Goal: Check status: Check status

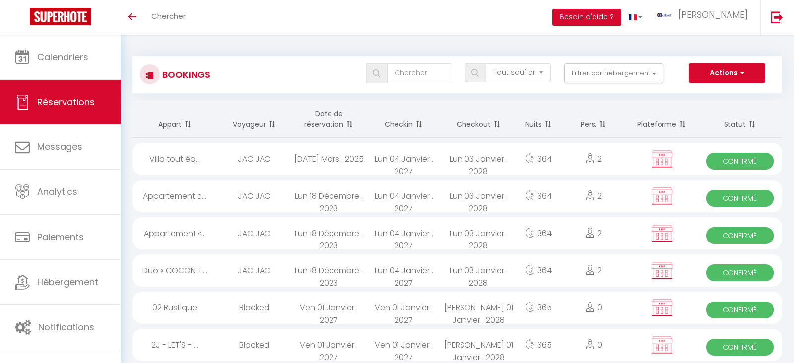
select select "not_cancelled"
click at [650, 71] on button "Filtrer par hébergement" at bounding box center [613, 74] width 99 height 20
click at [649, 72] on button "Filtrer par hébergement" at bounding box center [613, 74] width 99 height 20
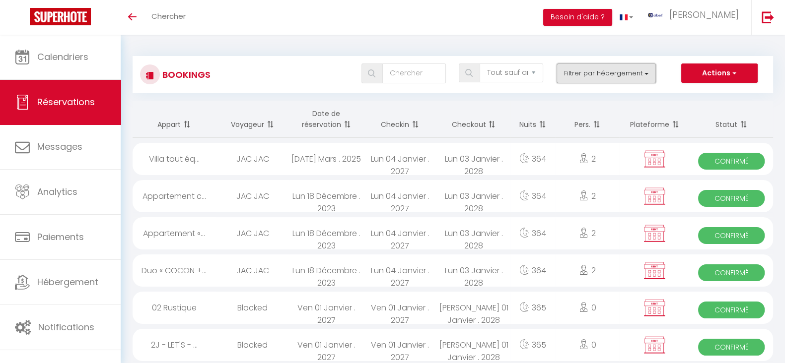
click at [650, 80] on button "Filtrer par hébergement" at bounding box center [606, 74] width 99 height 20
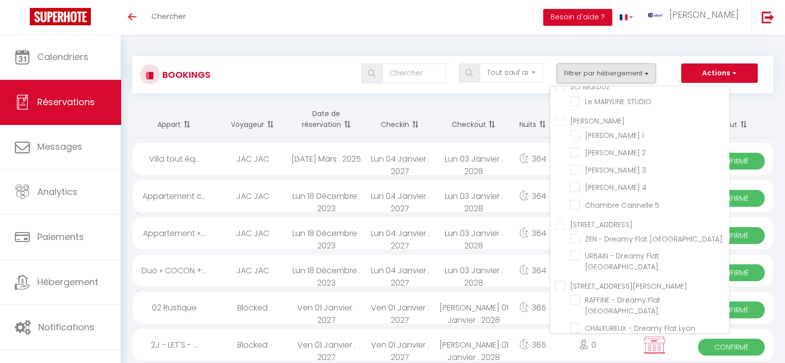
scroll to position [562, 0]
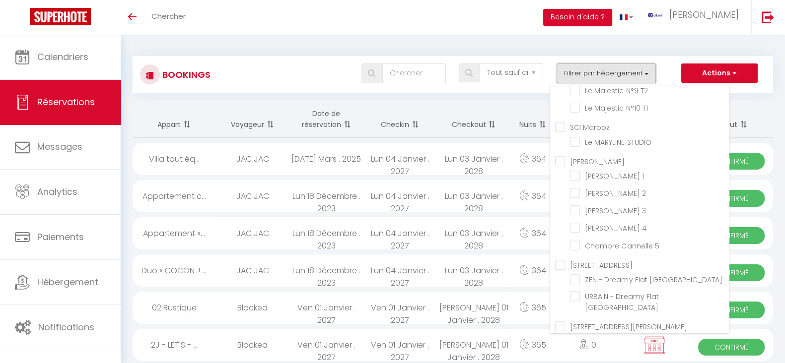
click at [647, 70] on button "Filtrer par hébergement" at bounding box center [606, 74] width 99 height 20
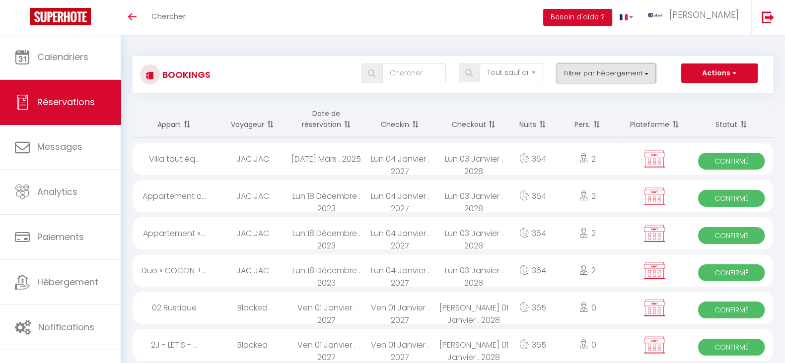
click at [647, 70] on button "Filtrer par hébergement" at bounding box center [606, 74] width 99 height 20
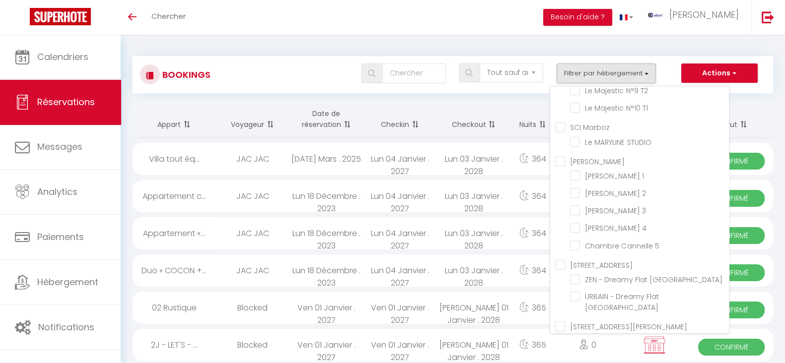
scroll to position [1578, 0]
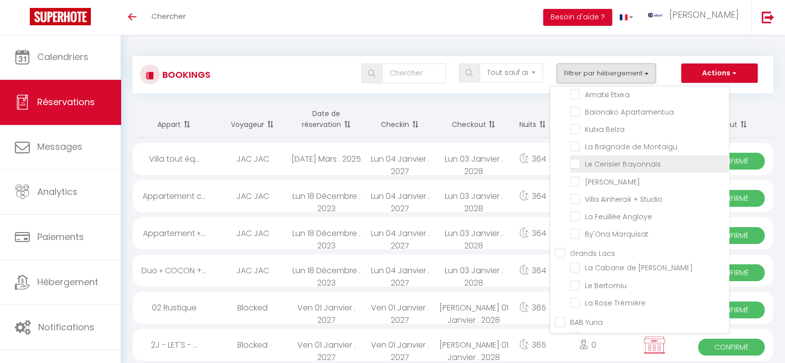
click at [580, 170] on label "Le Cerisier Bayonnais" at bounding box center [620, 164] width 80 height 11
click at [580, 168] on input "Le Cerisier Bayonnais" at bounding box center [649, 163] width 159 height 10
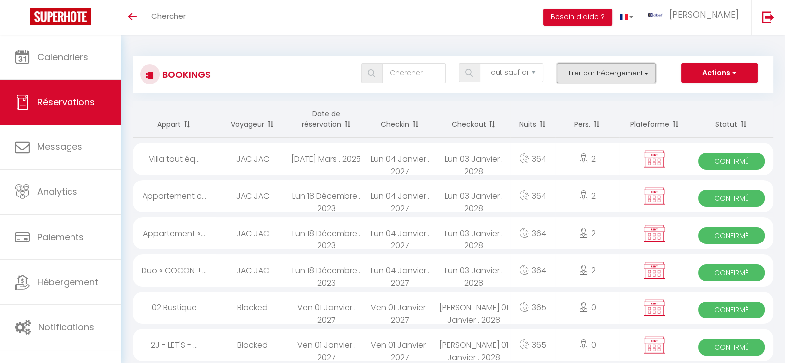
click at [633, 74] on button "Filtrer par hébergement" at bounding box center [606, 74] width 99 height 20
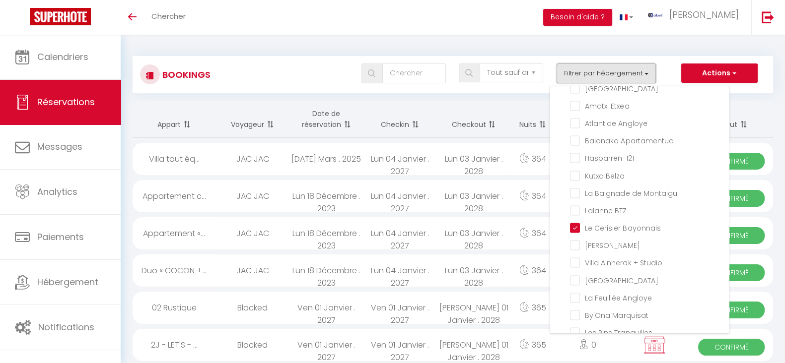
scroll to position [2136, 0]
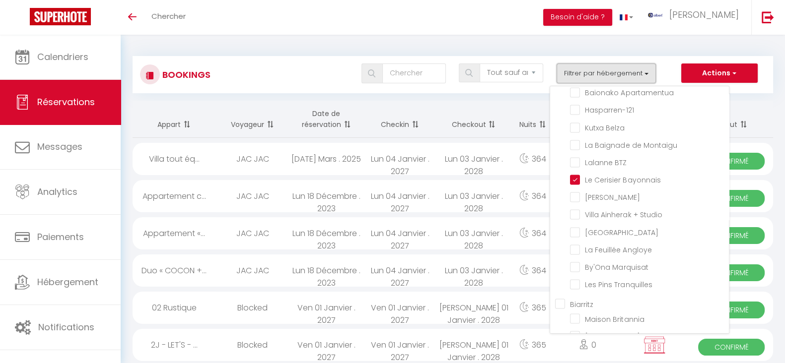
checkbox input "false"
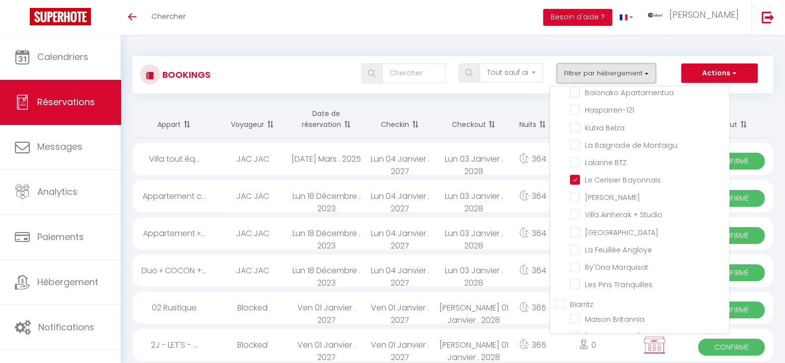
checkbox input "false"
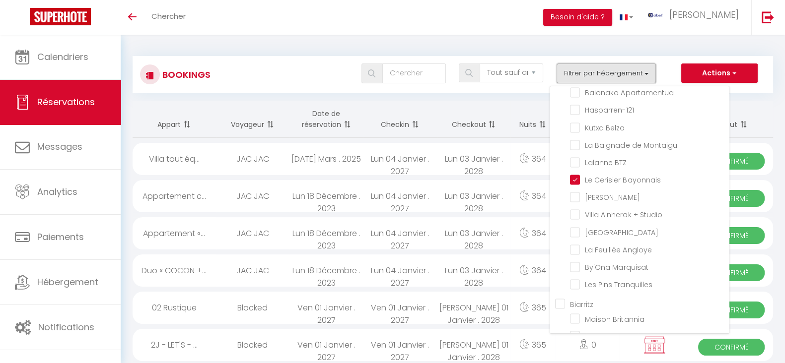
checkbox input "false"
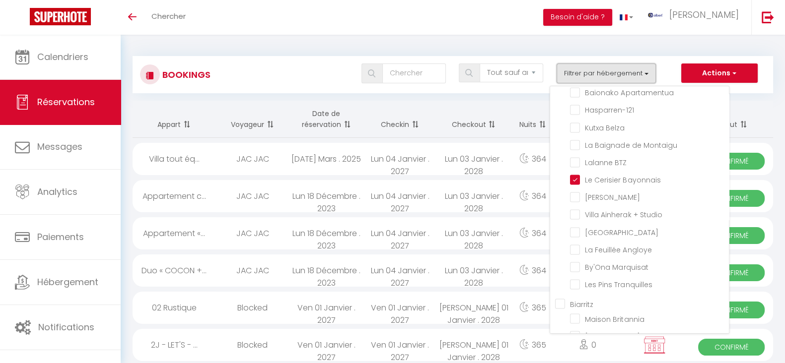
checkbox input "false"
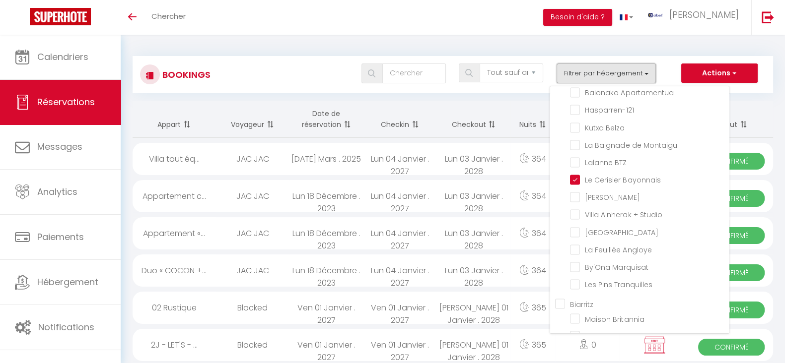
checkbox input "false"
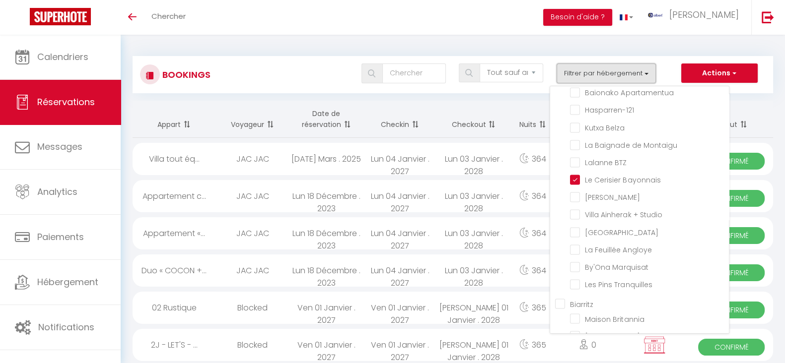
checkbox input "false"
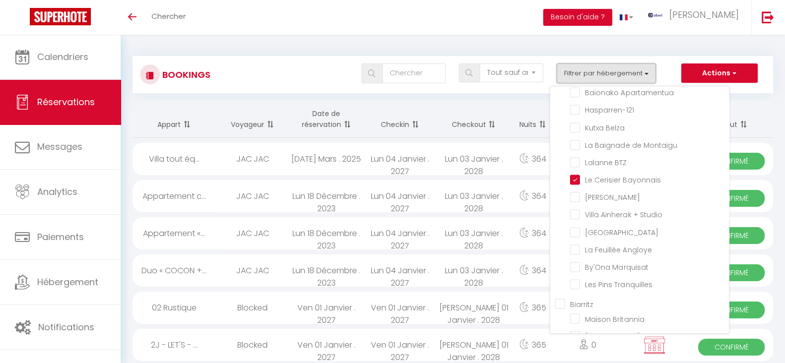
checkbox input "false"
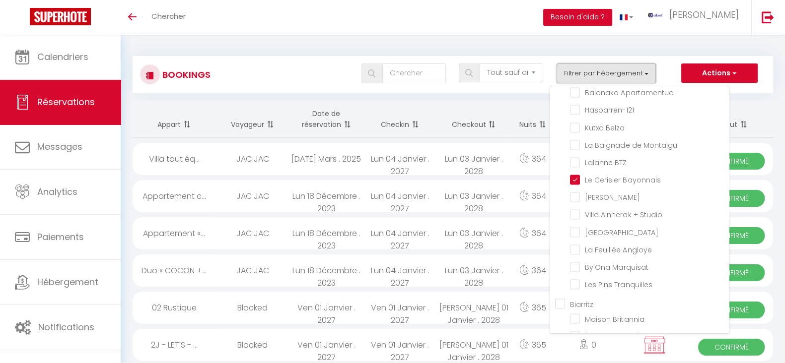
checkbox input "false"
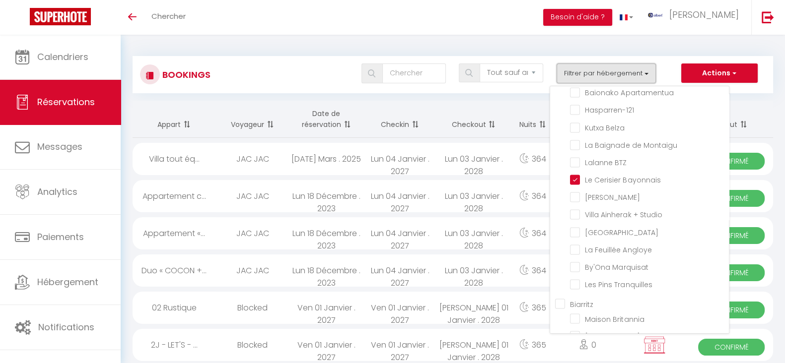
checkbox input "false"
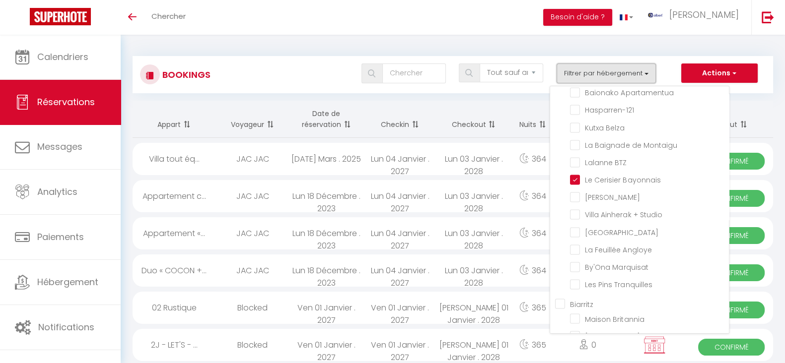
checkbox input "false"
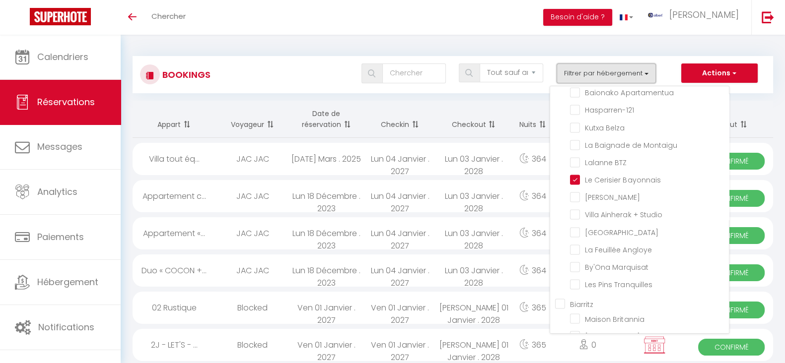
checkbox input "false"
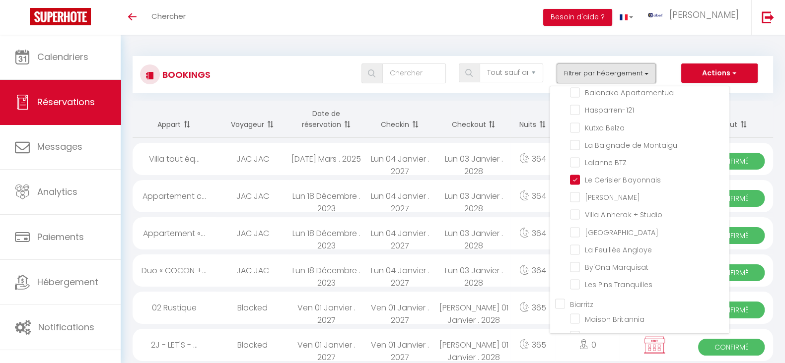
checkbox input "false"
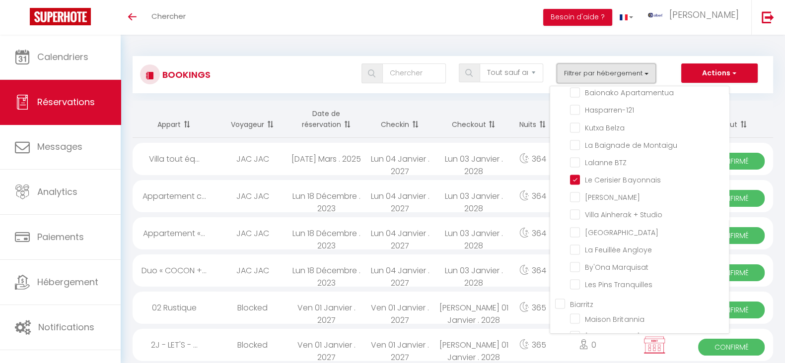
checkbox input "false"
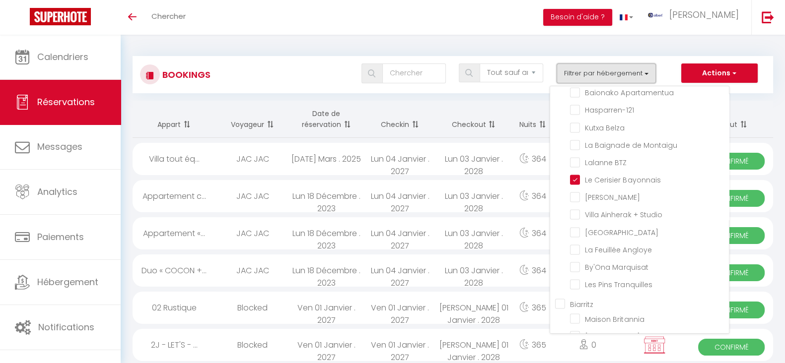
checkbox input "false"
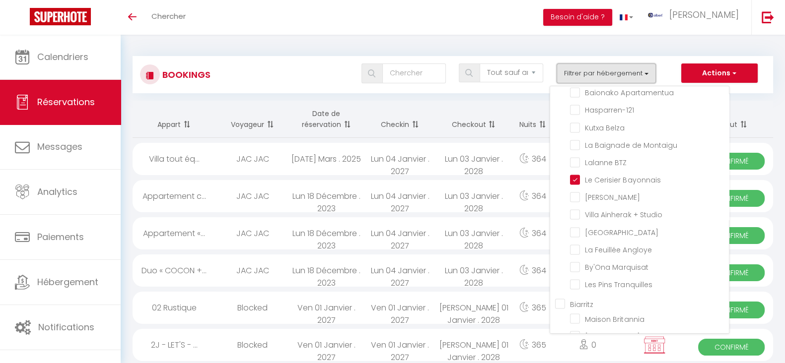
checkbox input "false"
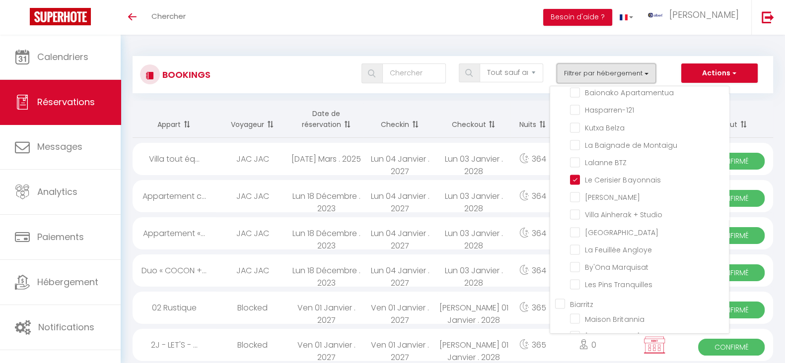
checkbox input "false"
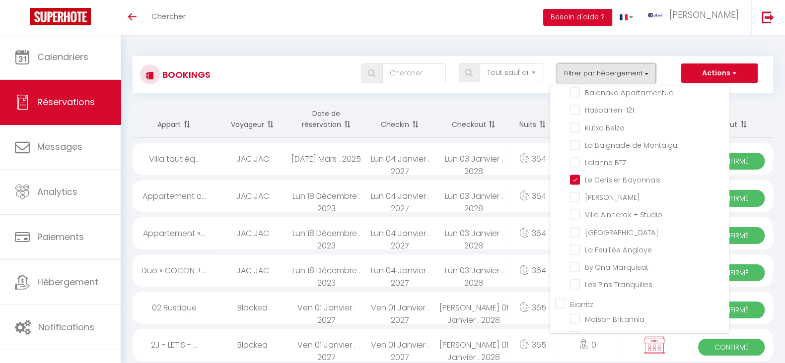
checkbox input "false"
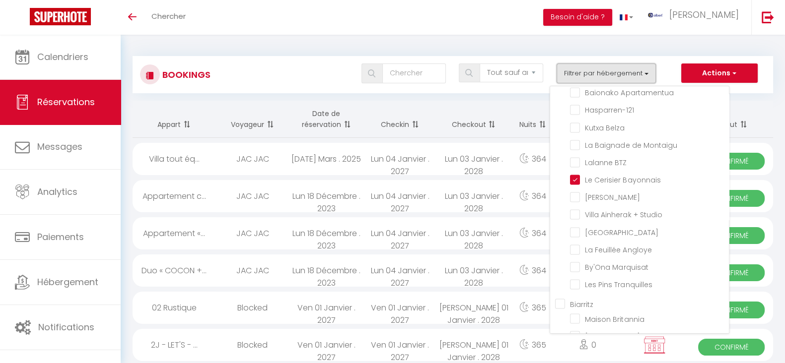
checkbox input "false"
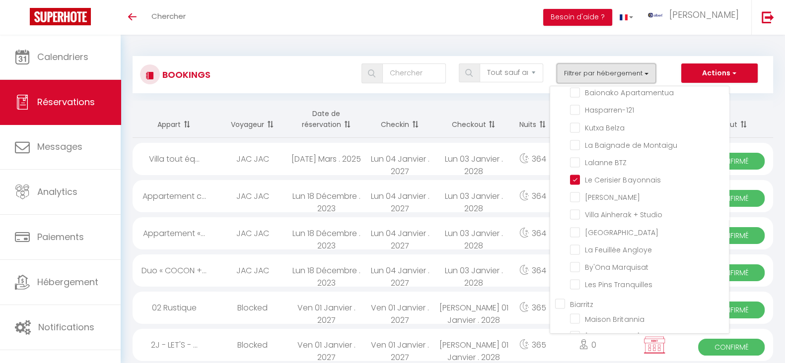
checkbox input "false"
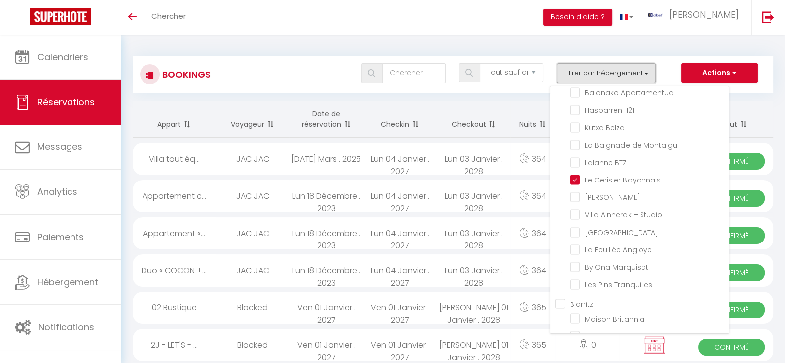
checkbox input "false"
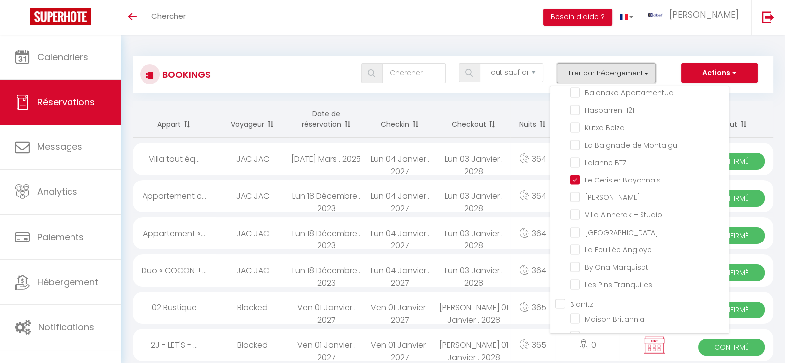
checkbox input "false"
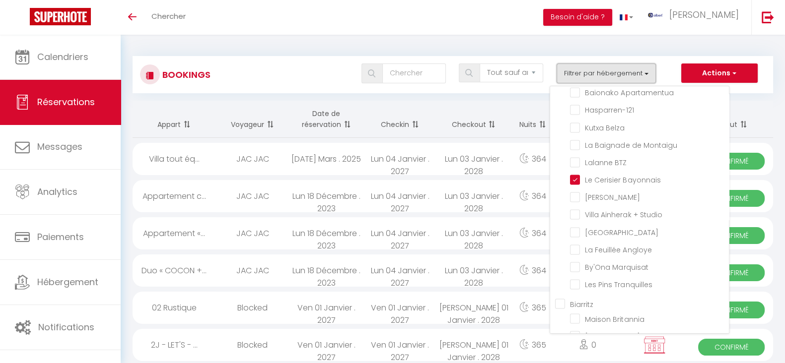
checkbox input "false"
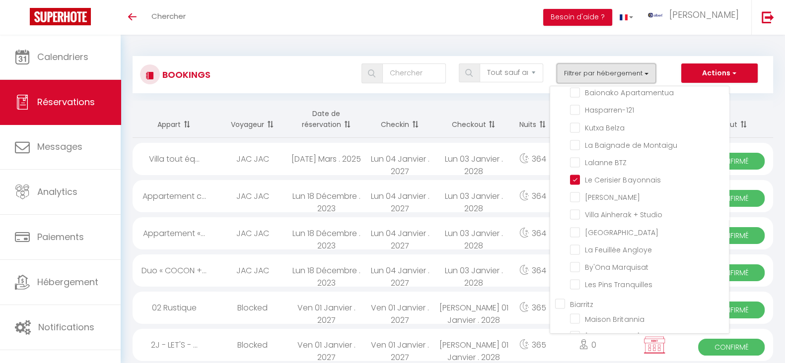
checkbox input "false"
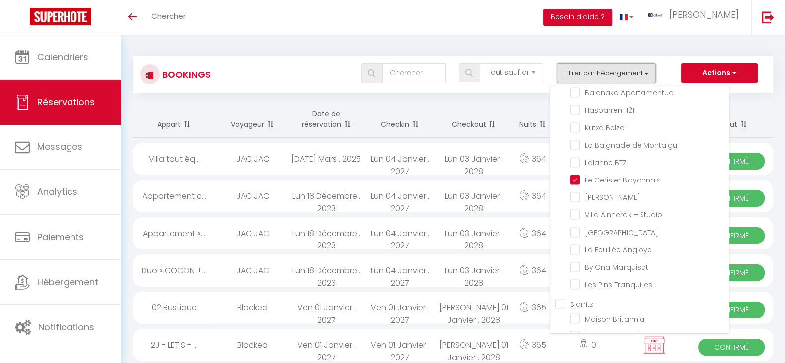
checkbox input "false"
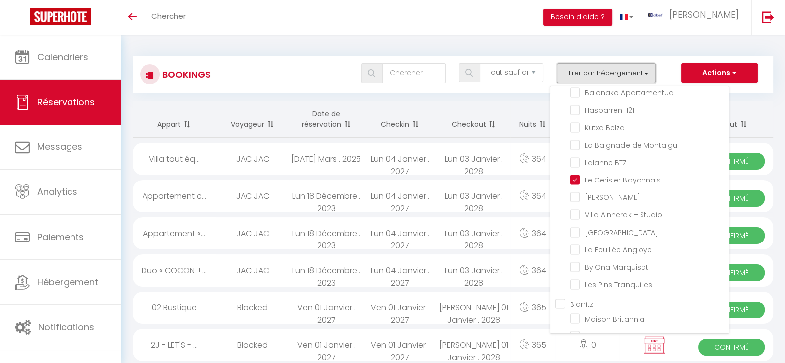
checkbox input "false"
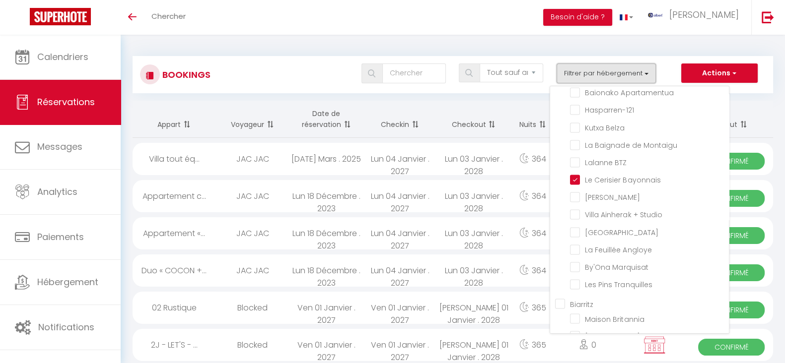
checkbox input "false"
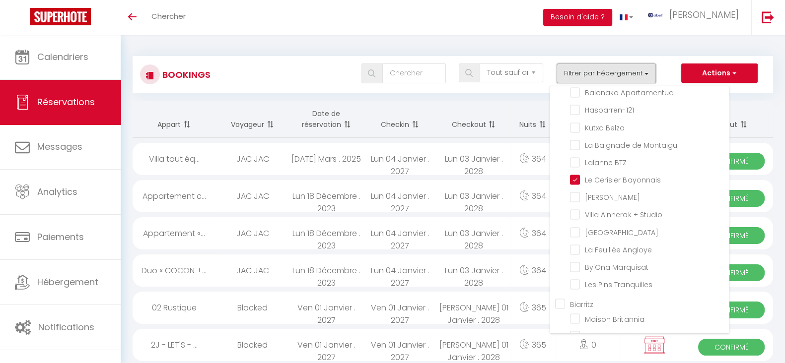
checkbox input "false"
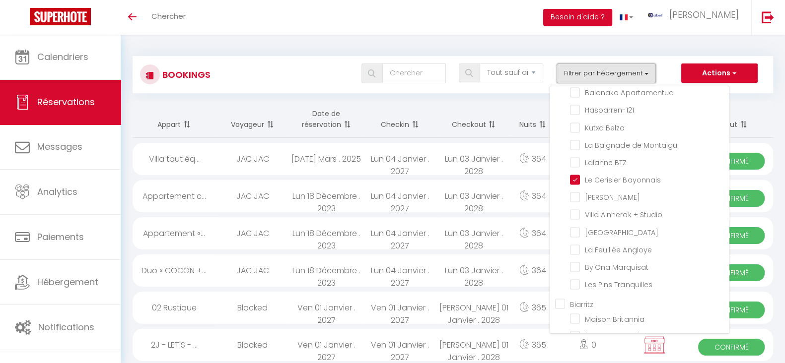
checkbox input "false"
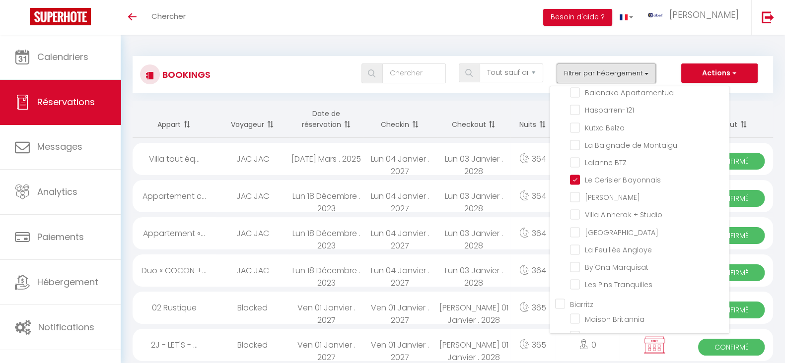
checkbox input "false"
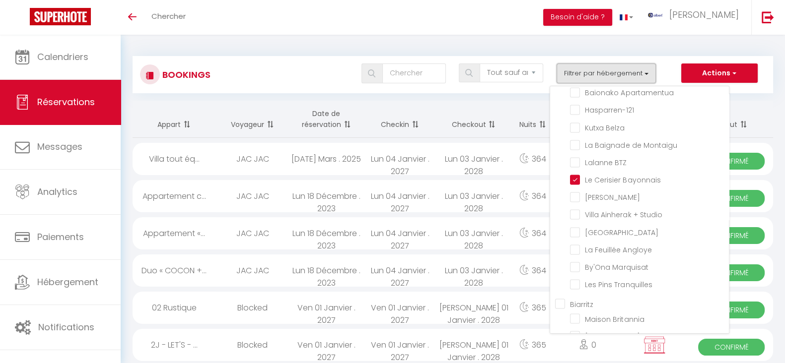
checkbox input "false"
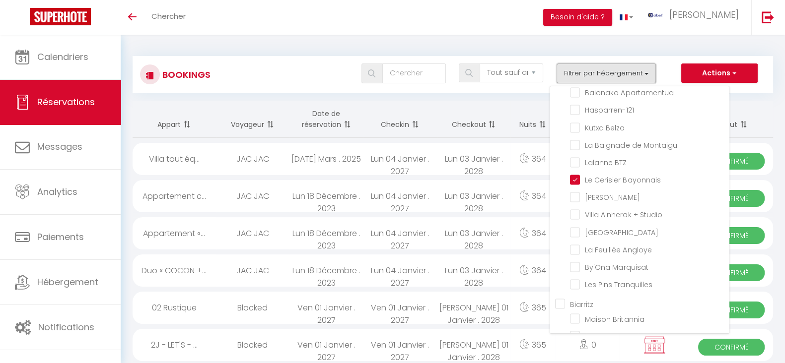
checkbox input "false"
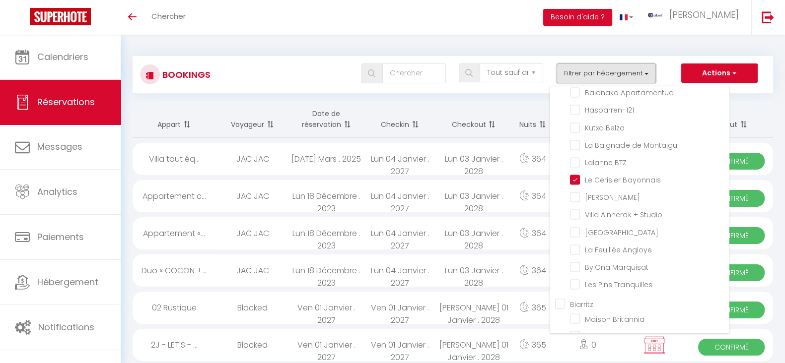
checkbox input "false"
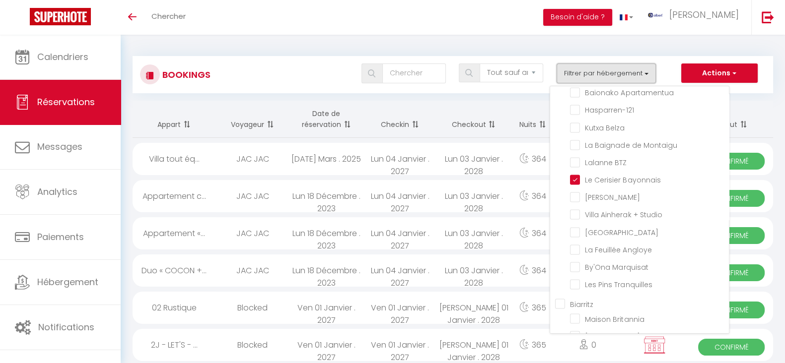
checkbox input "false"
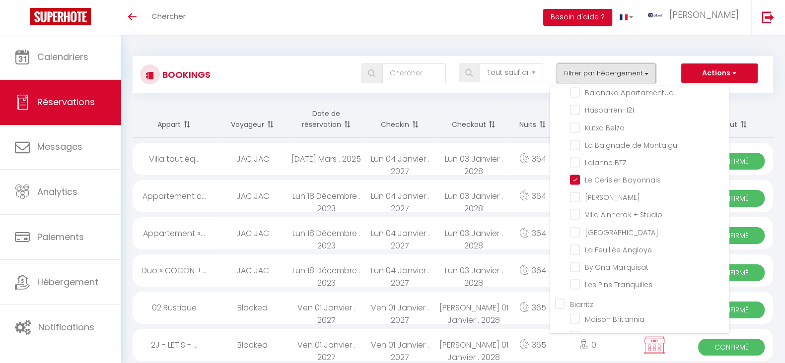
checkbox input "false"
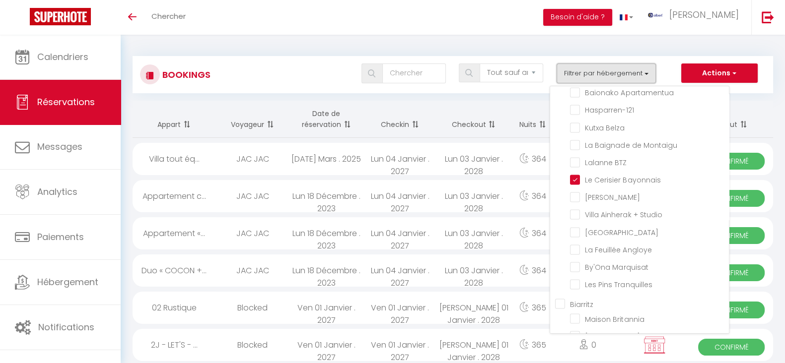
checkbox input "false"
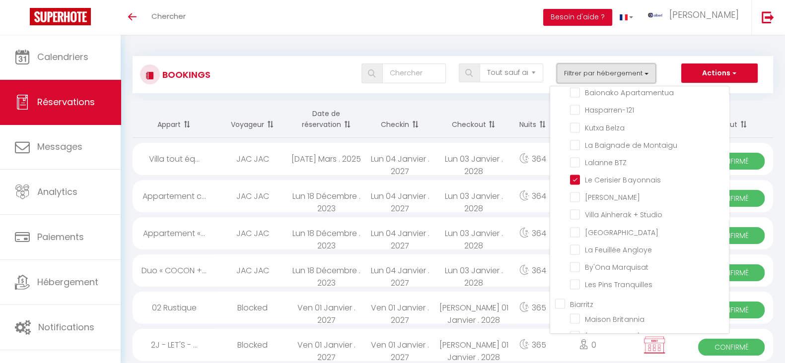
checkbox input "false"
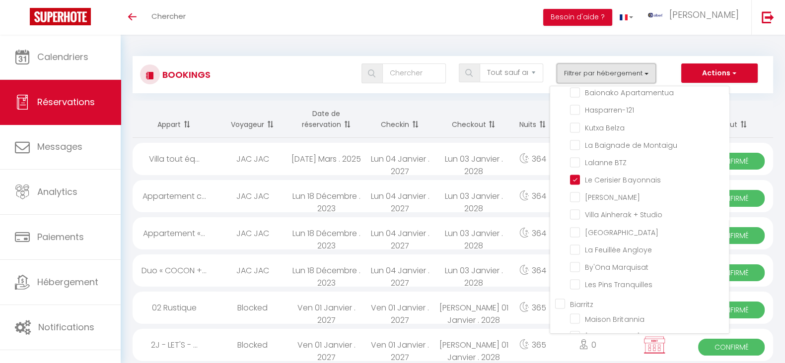
checkbox input "false"
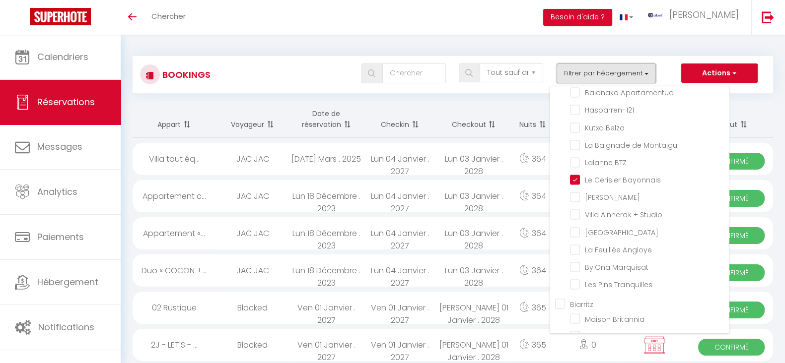
checkbox input "false"
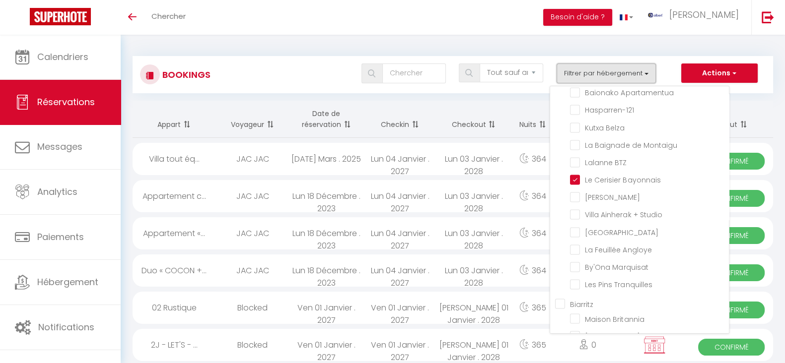
checkbox input "false"
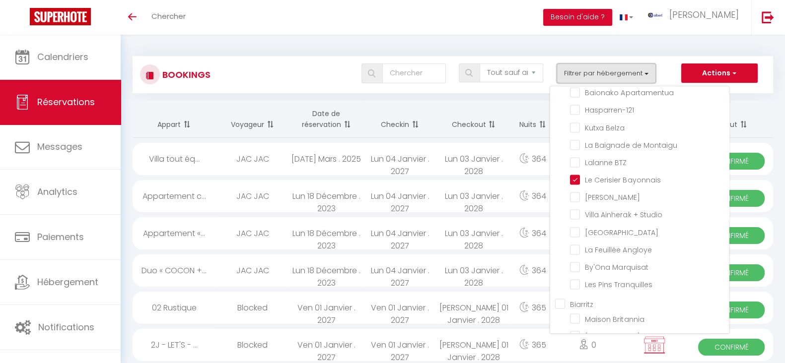
checkbox input "false"
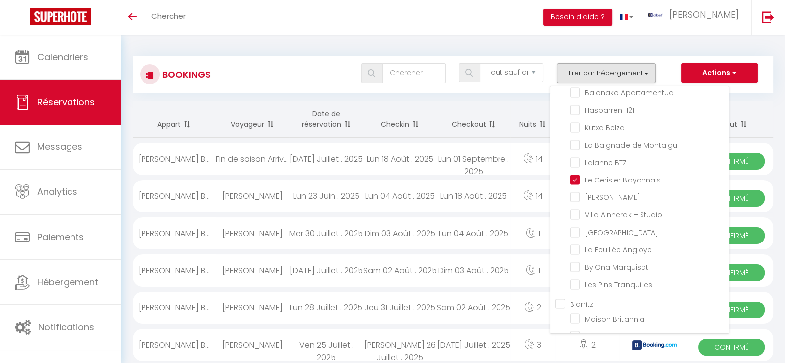
click at [764, 101] on th "Statut" at bounding box center [731, 119] width 83 height 37
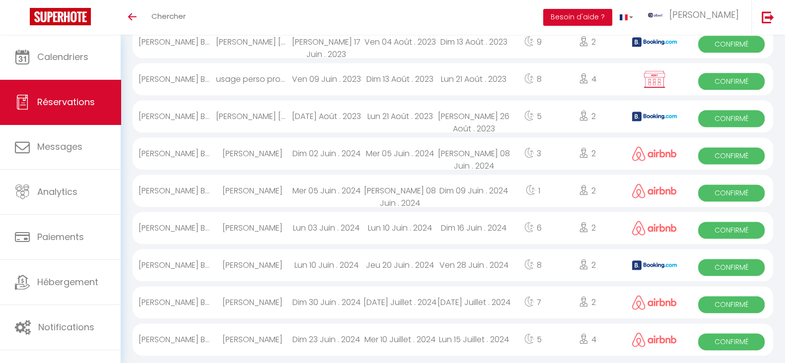
scroll to position [1680, 0]
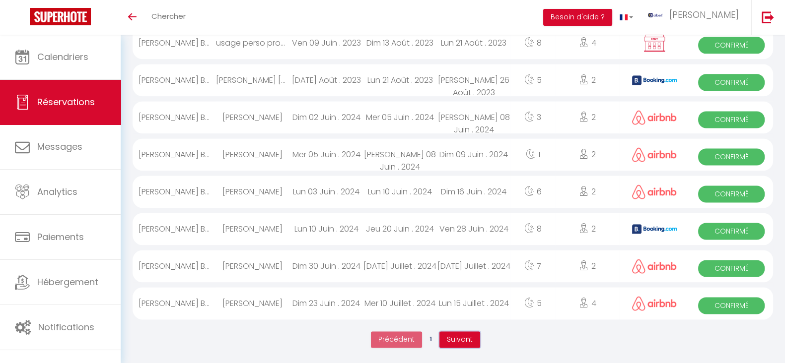
click at [477, 334] on button "Suivant" at bounding box center [459, 340] width 41 height 17
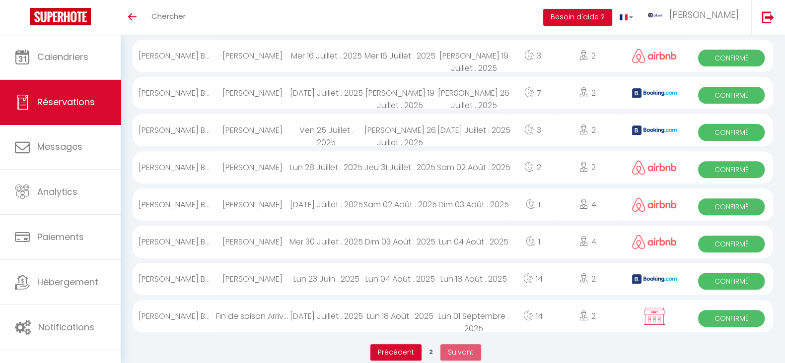
scroll to position [451, 0]
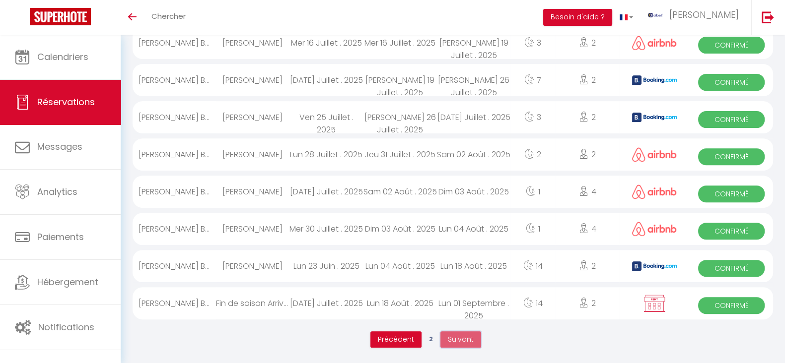
click at [469, 344] on button "Suivant" at bounding box center [460, 340] width 41 height 17
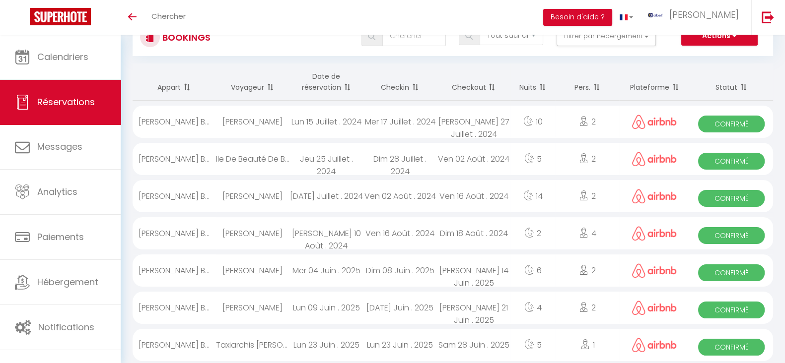
scroll to position [0, 0]
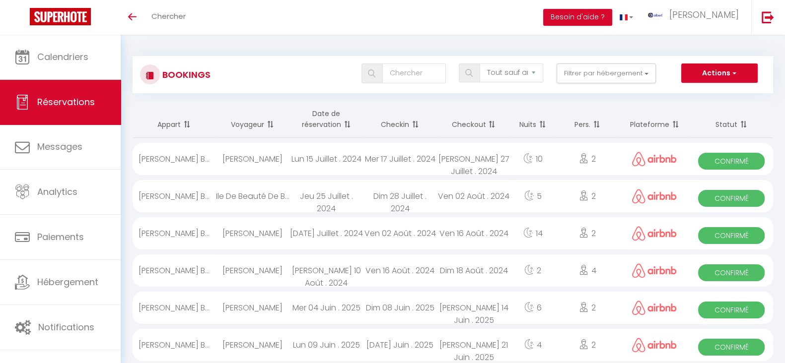
click at [386, 203] on div "Dim 28 Juillet . 2024" at bounding box center [399, 196] width 73 height 32
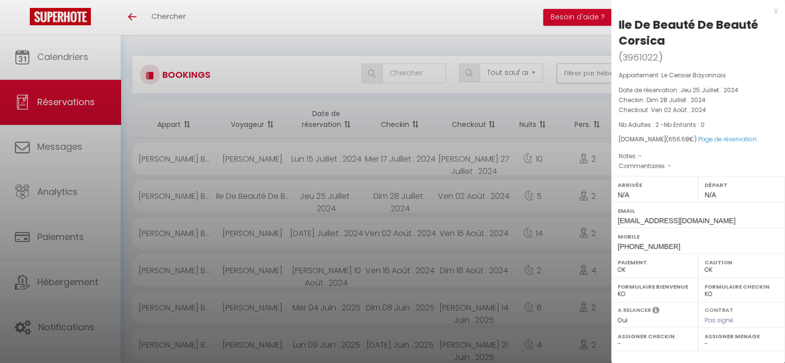
drag, startPoint x: 670, startPoint y: 46, endPoint x: 616, endPoint y: 25, distance: 58.5
click at [616, 25] on div "Ile De Beauté De Beauté Corsica ( 3961022 ) Appartement : [PERSON_NAME] Bayonna…" at bounding box center [698, 248] width 174 height 463
copy div "Ile De Beauté De Beauté Corsica"
